Goal: Information Seeking & Learning: Understand process/instructions

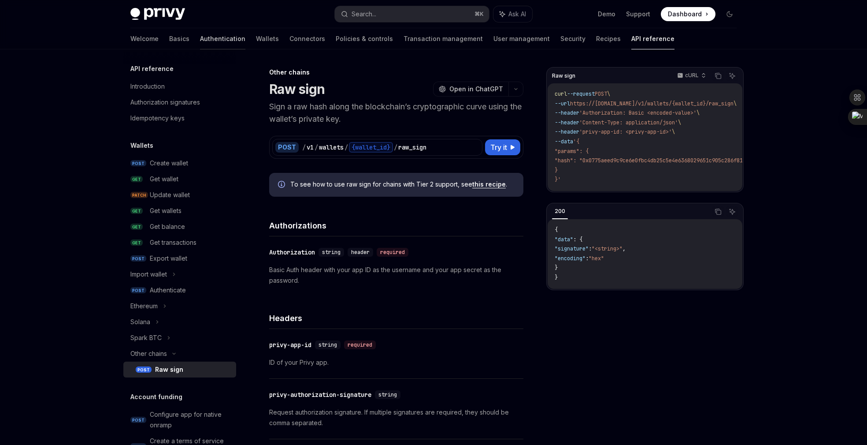
click at [200, 35] on link "Authentication" at bounding box center [222, 38] width 45 height 21
type textarea "*"
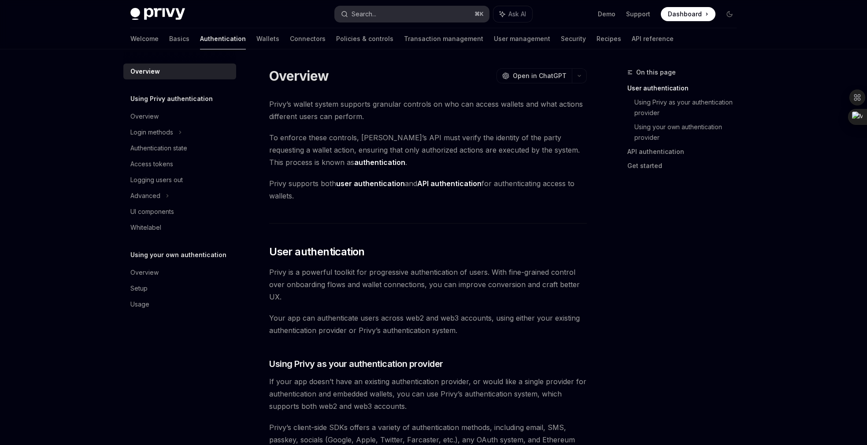
click at [376, 12] on div "Search..." at bounding box center [364, 14] width 25 height 11
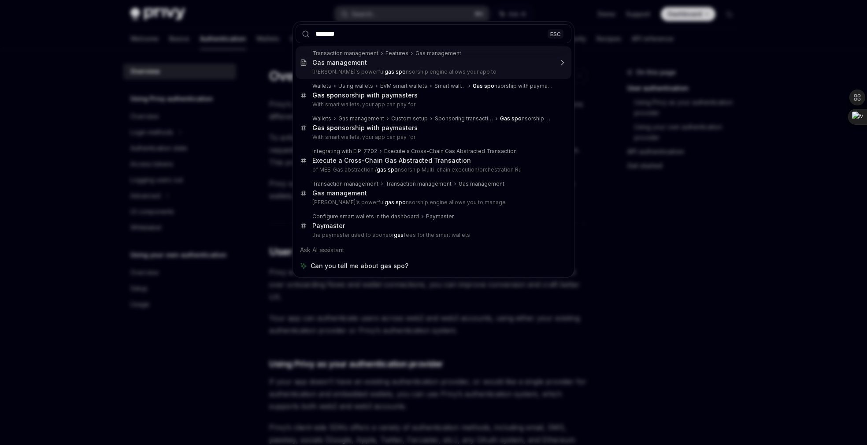
type input "********"
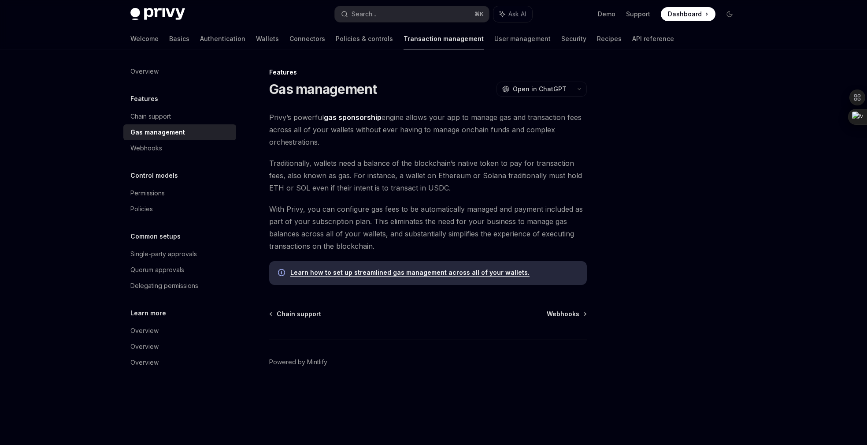
click at [394, 270] on link "Learn how to set up streamlined gas management across all of your wallets." at bounding box center [409, 272] width 239 height 8
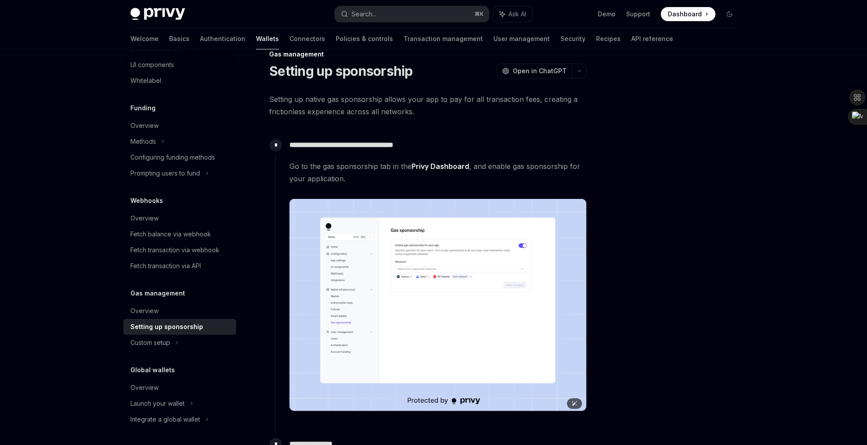
scroll to position [23, 0]
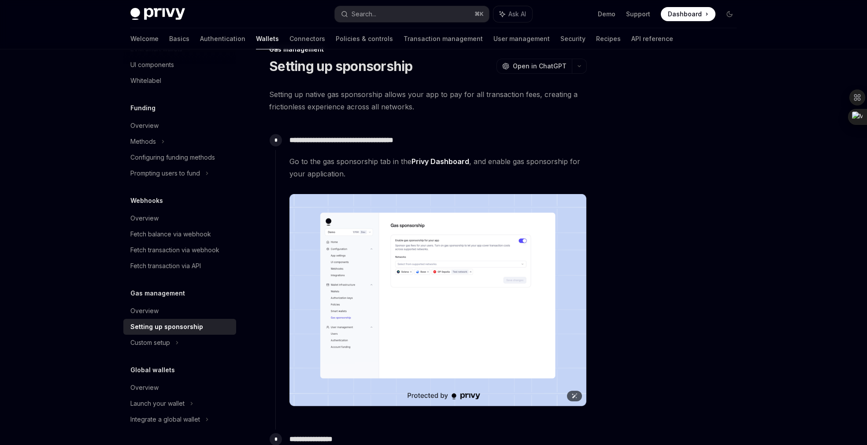
click at [394, 270] on img at bounding box center [437, 300] width 297 height 212
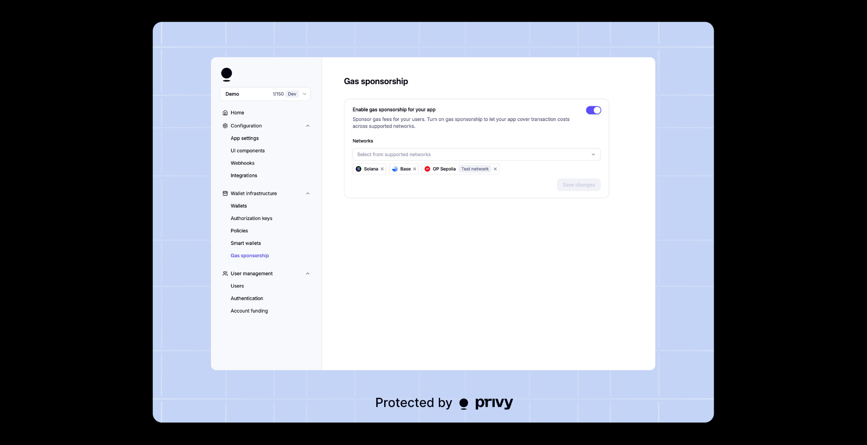
click at [763, 276] on div at bounding box center [433, 222] width 867 height 445
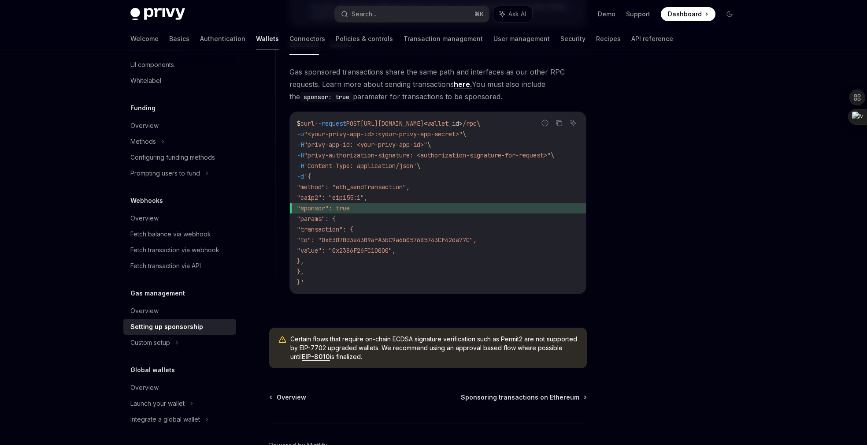
scroll to position [635, 0]
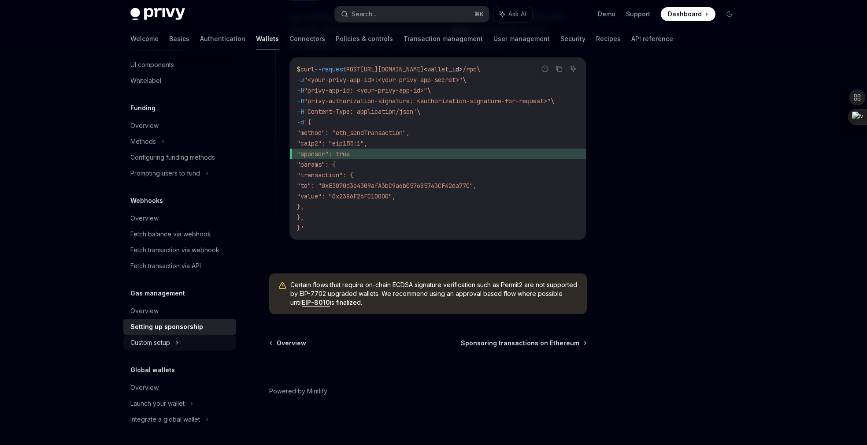
click at [162, 344] on div "Custom setup" at bounding box center [150, 342] width 40 height 11
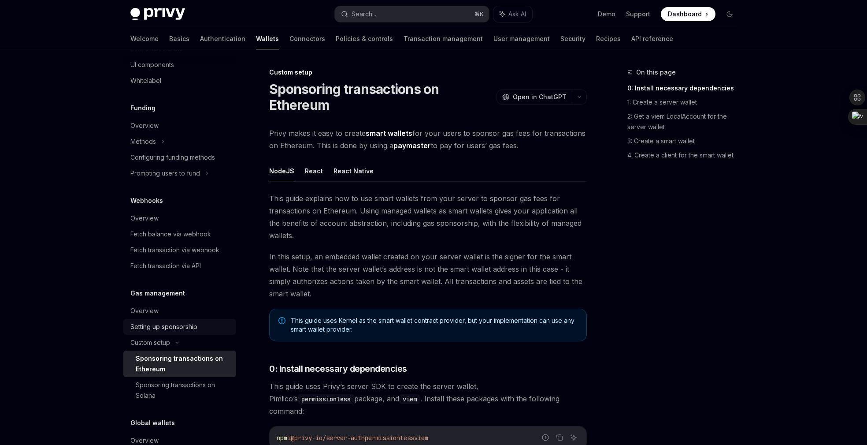
click at [149, 329] on div "Setting up sponsorship" at bounding box center [163, 326] width 67 height 11
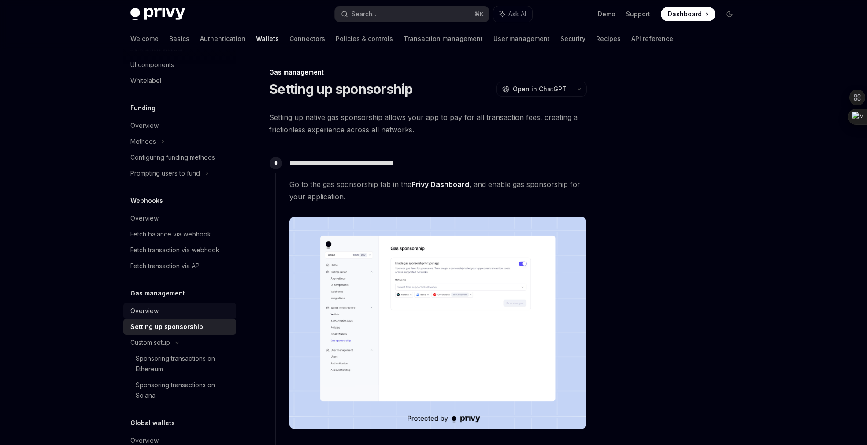
click at [140, 310] on div "Overview" at bounding box center [144, 310] width 28 height 11
type textarea "*"
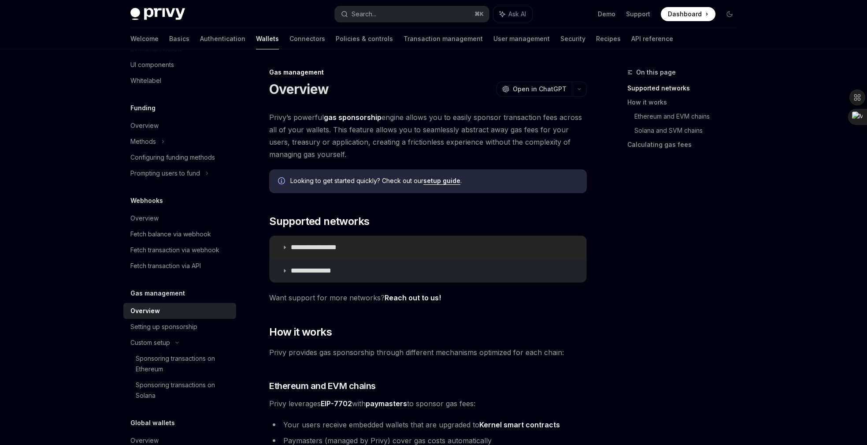
click at [291, 251] on p "**********" at bounding box center [324, 247] width 66 height 9
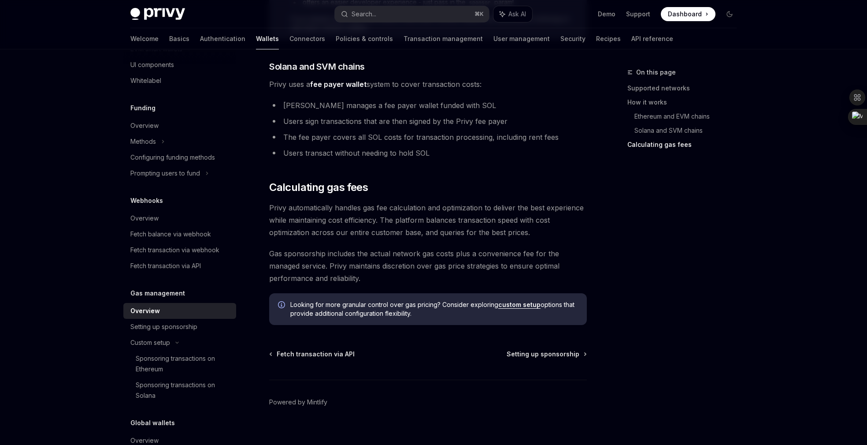
scroll to position [838, 0]
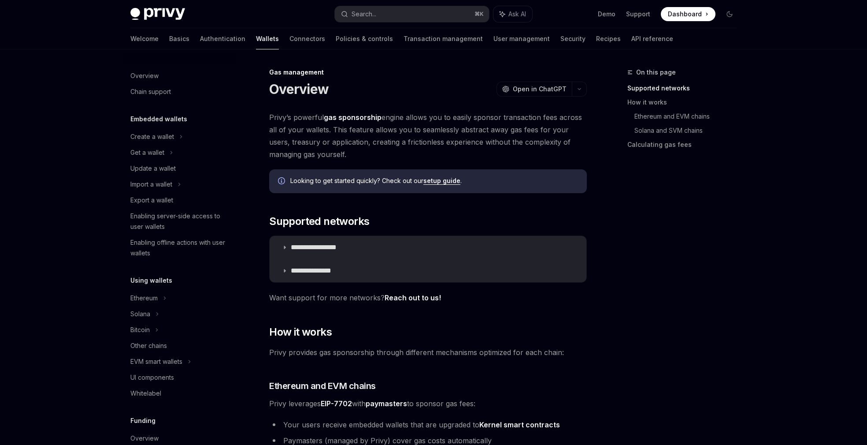
scroll to position [312, 0]
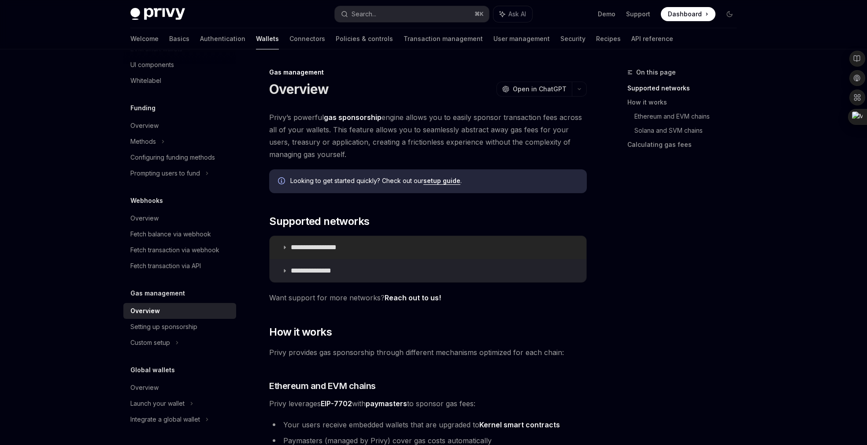
click at [303, 248] on p "**********" at bounding box center [324, 247] width 66 height 9
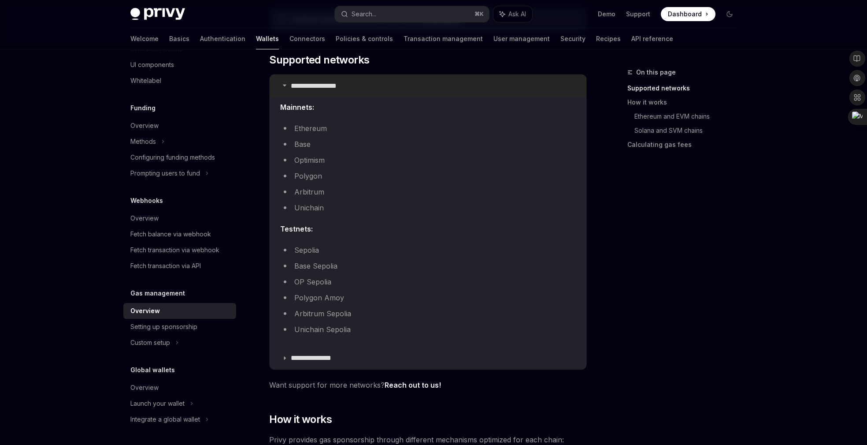
scroll to position [163, 0]
click at [315, 357] on p "**********" at bounding box center [319, 356] width 56 height 9
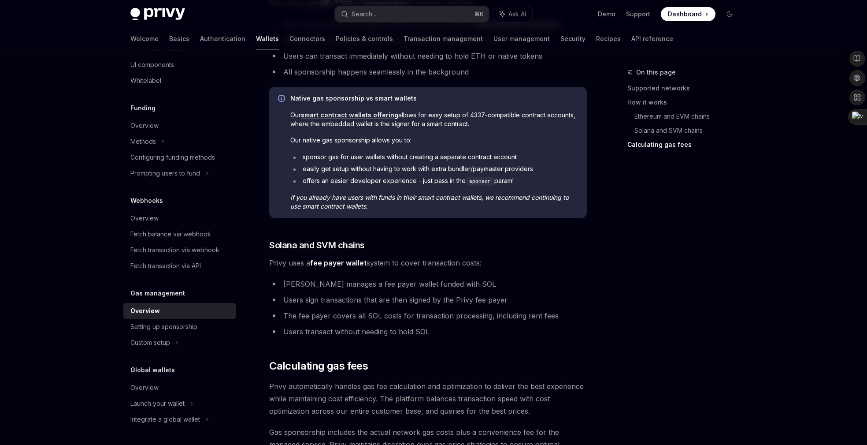
scroll to position [737, 0]
click at [167, 327] on div "Setting up sponsorship" at bounding box center [163, 326] width 67 height 11
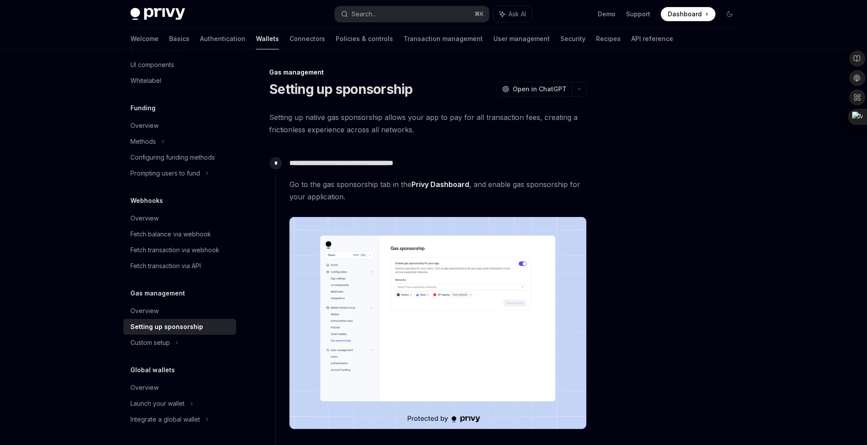
type textarea "*"
